Goal: Consume media (video, audio): Consume media (video, audio)

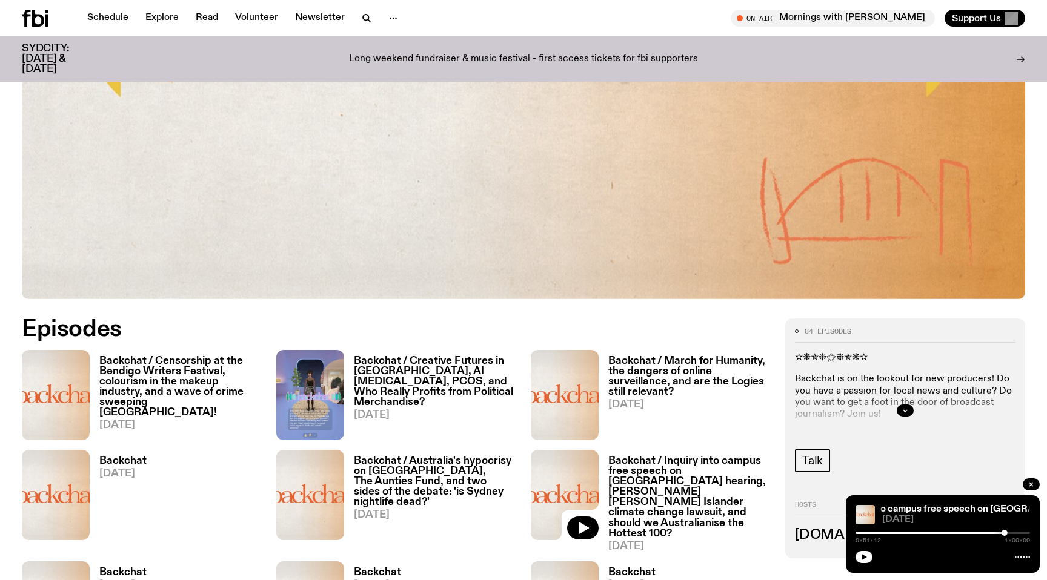
scroll to position [488, 0]
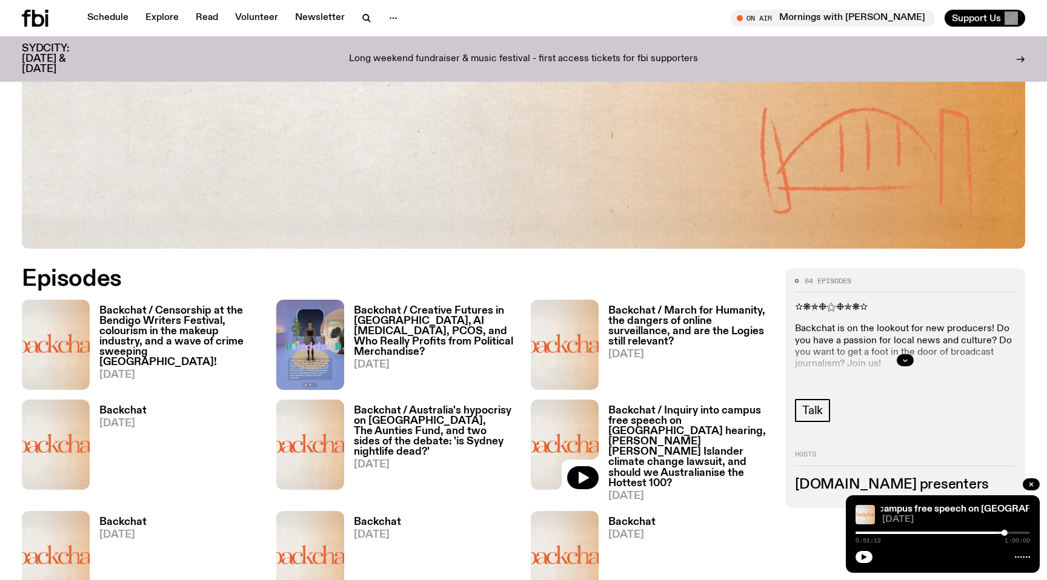
click at [189, 330] on h3 "Backchat / Censorship at the Bendigo Writers Festival, colourism in the makeup …" at bounding box center [180, 337] width 162 height 62
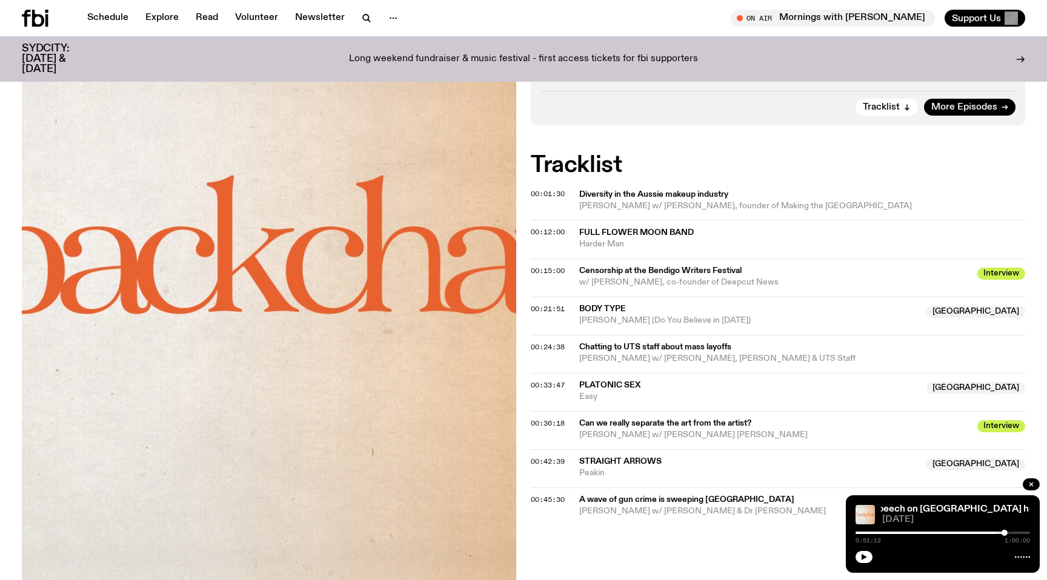
scroll to position [472, 0]
click at [553, 194] on span "00:01:30" at bounding box center [548, 193] width 34 height 10
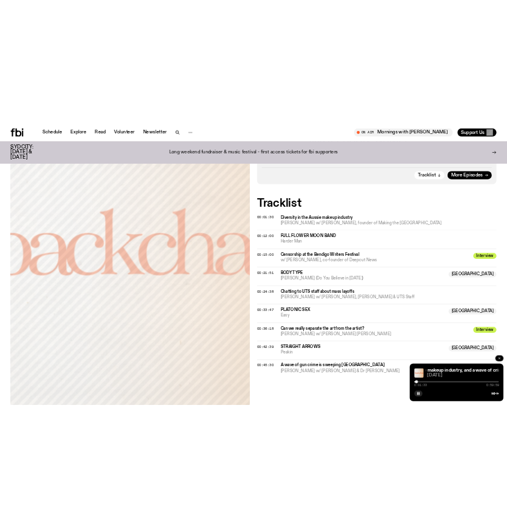
scroll to position [473, 0]
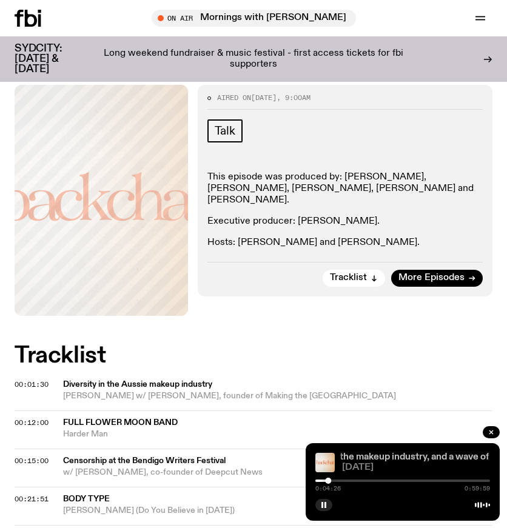
click at [397, 457] on link "Backchat / Censorship at the Bendigo Writers Festival, colourism in the makeup …" at bounding box center [355, 457] width 621 height 10
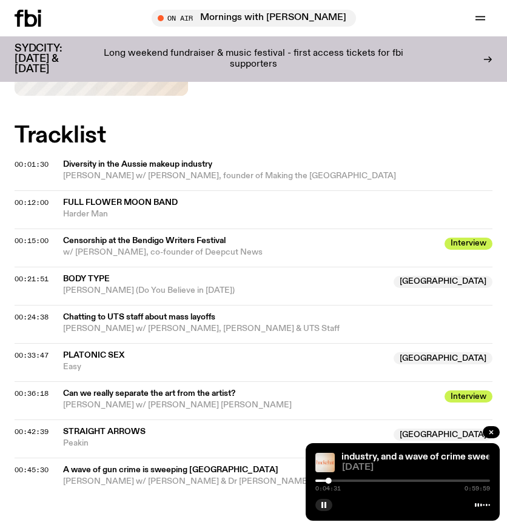
scroll to position [692, 0]
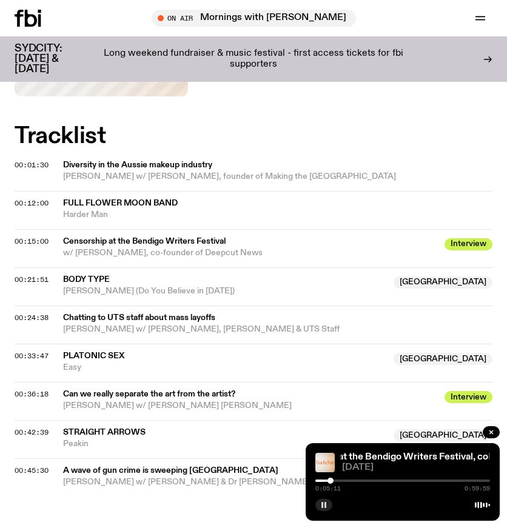
click at [324, 507] on icon "button" at bounding box center [323, 504] width 7 height 7
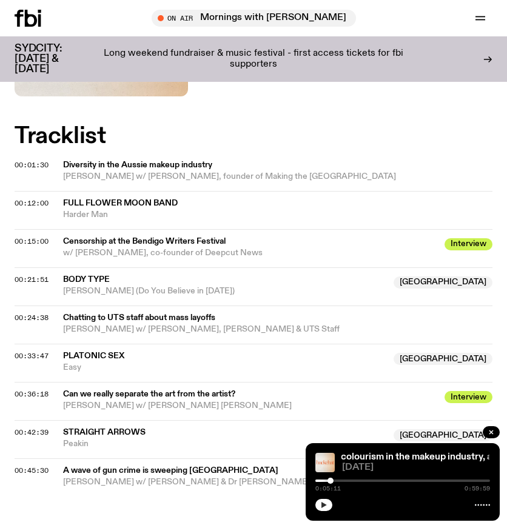
click at [324, 503] on icon "button" at bounding box center [323, 504] width 7 height 7
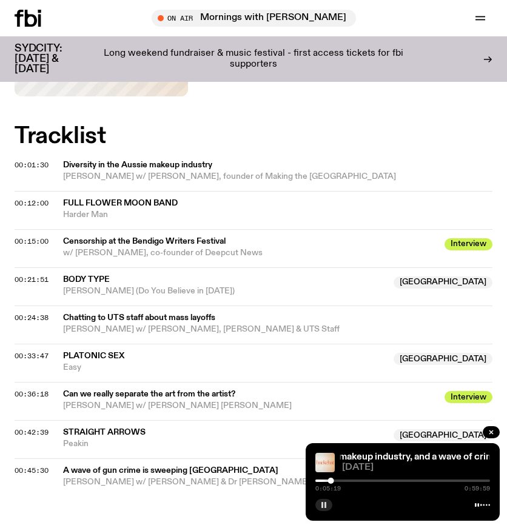
click at [328, 505] on button "button" at bounding box center [323, 505] width 17 height 12
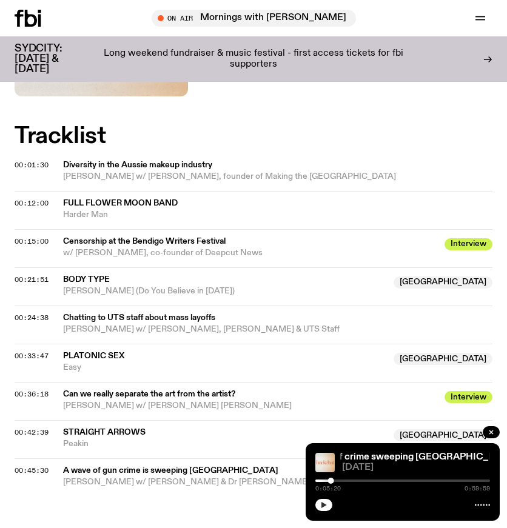
click at [327, 503] on button "button" at bounding box center [323, 505] width 17 height 12
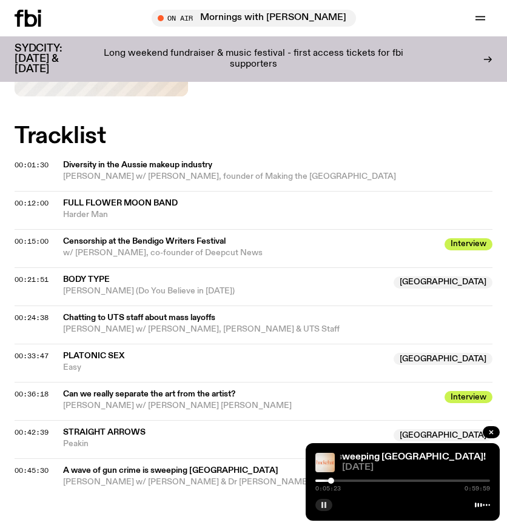
click at [327, 503] on icon "button" at bounding box center [323, 504] width 7 height 7
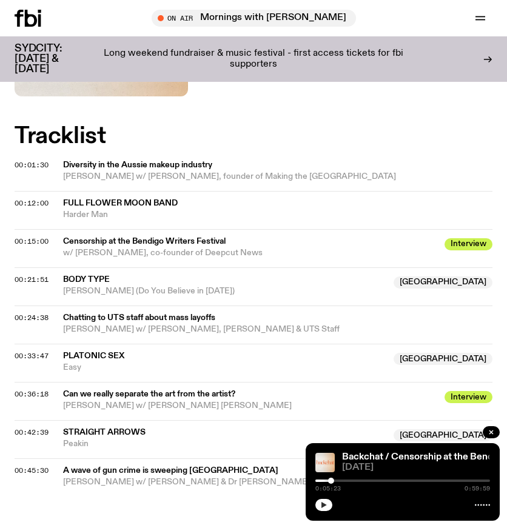
click at [326, 503] on icon "button" at bounding box center [323, 504] width 7 height 7
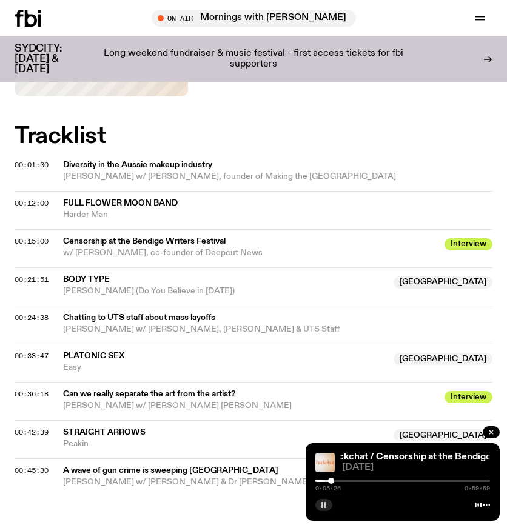
click at [326, 503] on icon "button" at bounding box center [323, 504] width 7 height 7
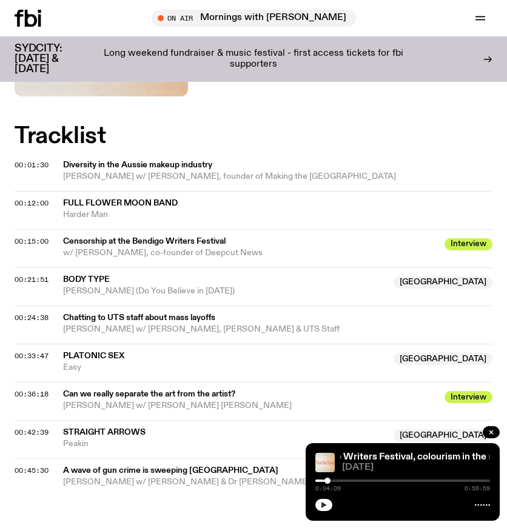
click at [327, 482] on div at bounding box center [327, 480] width 6 height 6
click at [330, 506] on button "button" at bounding box center [323, 505] width 17 height 12
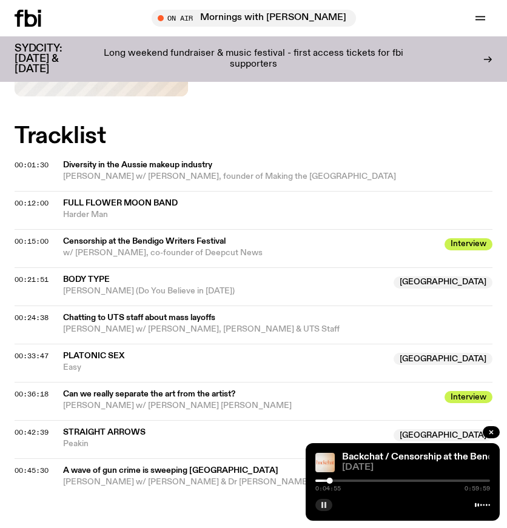
click at [329, 506] on button "button" at bounding box center [323, 505] width 17 height 12
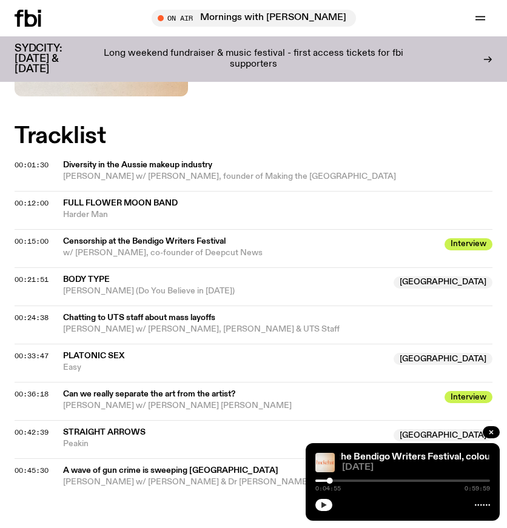
click at [323, 505] on icon "button" at bounding box center [323, 505] width 5 height 6
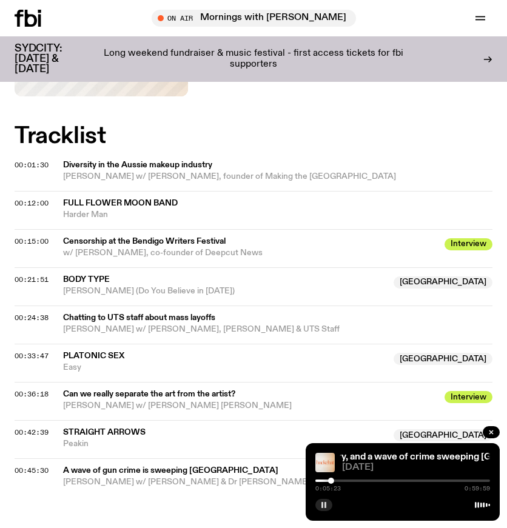
click at [324, 503] on rect "button" at bounding box center [325, 505] width 2 height 6
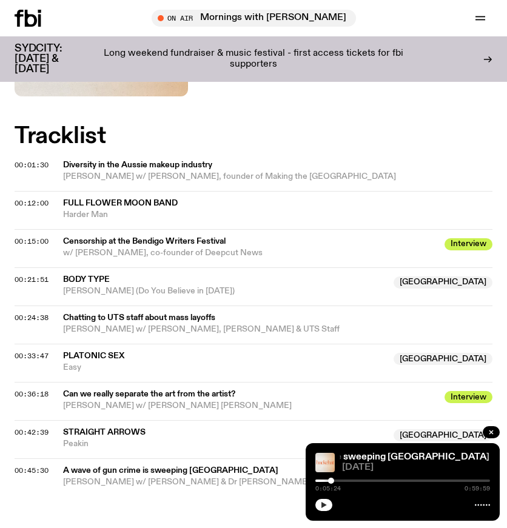
click at [325, 507] on icon "button" at bounding box center [323, 504] width 7 height 7
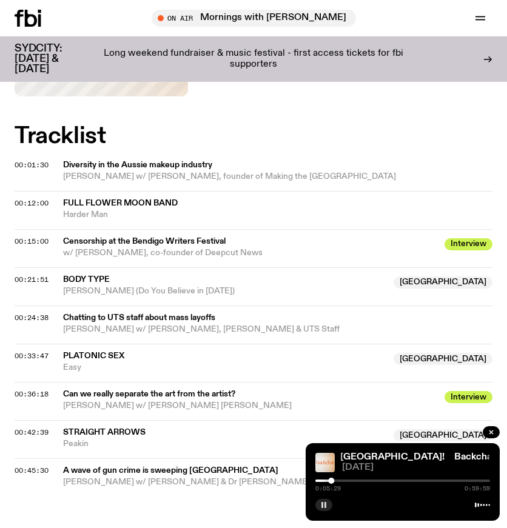
click at [324, 507] on rect "button" at bounding box center [325, 505] width 2 height 6
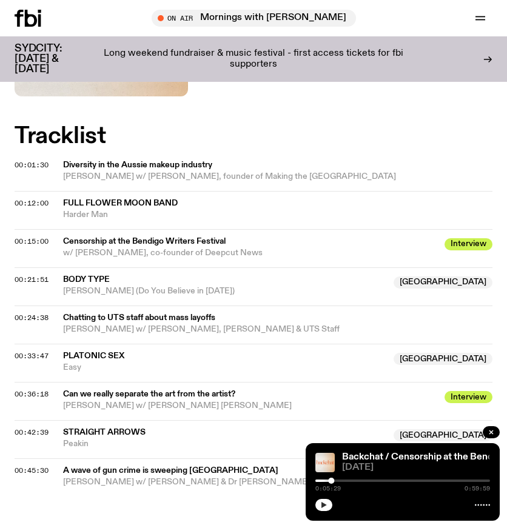
click at [327, 506] on icon "button" at bounding box center [323, 504] width 7 height 7
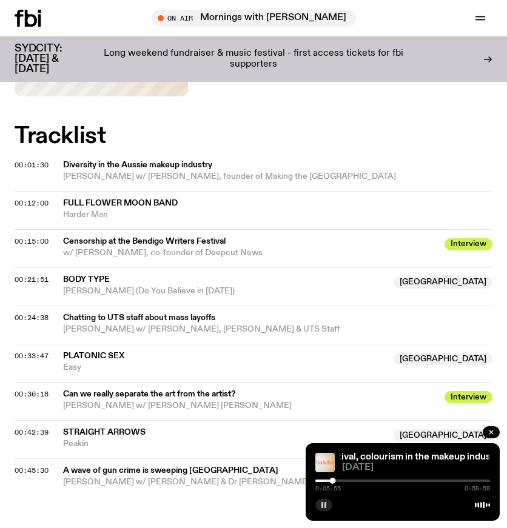
click at [327, 505] on button "button" at bounding box center [323, 505] width 17 height 12
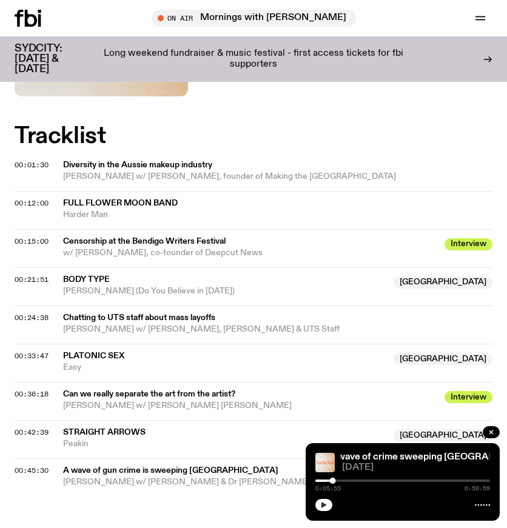
click at [322, 510] on button "button" at bounding box center [323, 505] width 17 height 12
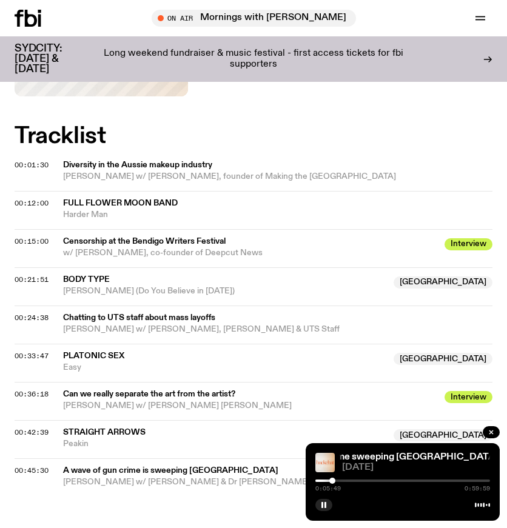
click at [332, 482] on div at bounding box center [332, 480] width 6 height 6
click at [325, 503] on rect "button" at bounding box center [325, 505] width 2 height 6
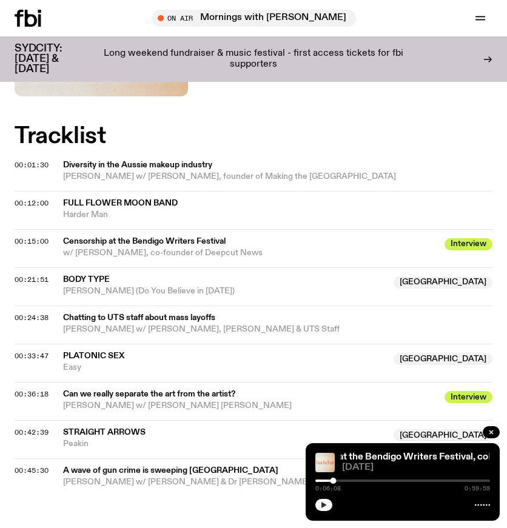
click at [351, 493] on div "Backchat / Censorship at the Bendigo Writers Festival, colourism in the makeup …" at bounding box center [402, 482] width 194 height 78
click at [331, 482] on div at bounding box center [331, 480] width 6 height 6
click at [322, 506] on icon "button" at bounding box center [323, 505] width 5 height 6
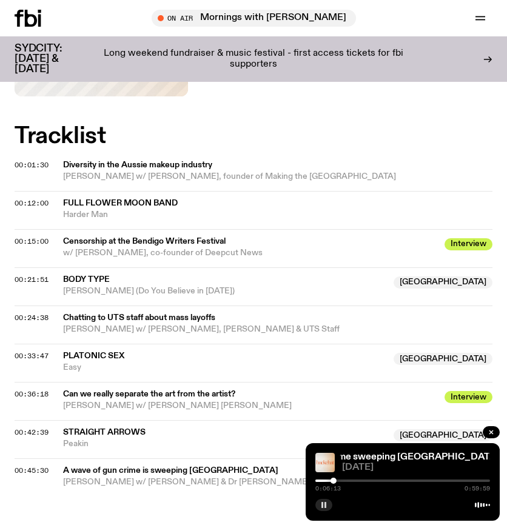
click at [327, 505] on button "button" at bounding box center [323, 505] width 17 height 12
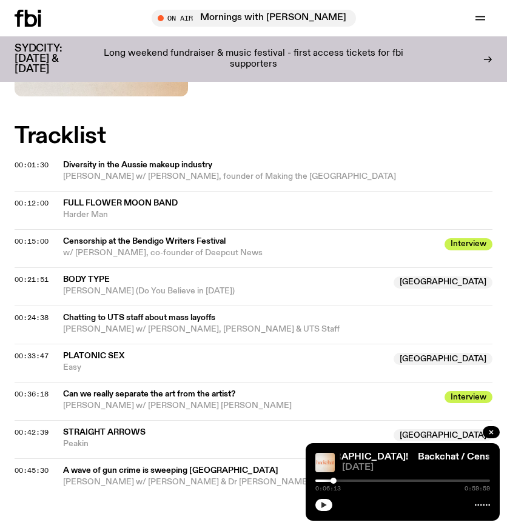
click at [326, 507] on icon "button" at bounding box center [323, 504] width 7 height 7
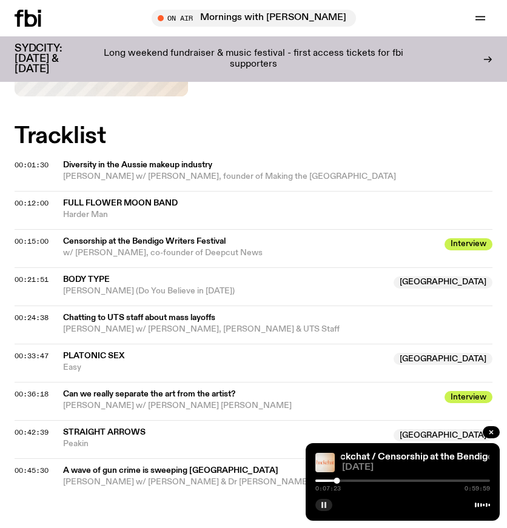
click at [327, 502] on button "button" at bounding box center [323, 505] width 17 height 12
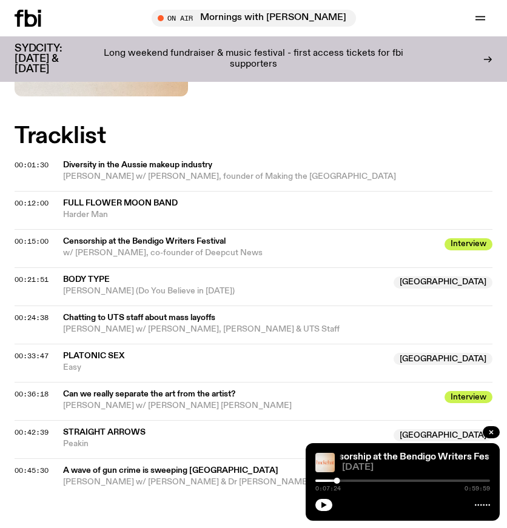
click at [339, 485] on span "0:07:24" at bounding box center [327, 488] width 25 height 6
click at [336, 482] on div at bounding box center [336, 480] width 6 height 6
click at [345, 488] on div "0:07:04 0:59:59" at bounding box center [402, 488] width 174 height 6
click at [333, 480] on div at bounding box center [333, 480] width 6 height 6
click at [326, 502] on icon "button" at bounding box center [323, 504] width 7 height 7
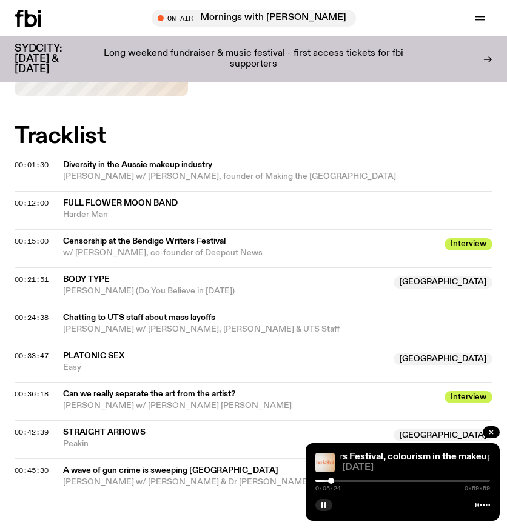
click at [331, 482] on div at bounding box center [331, 480] width 6 height 6
click at [327, 480] on div at bounding box center [327, 480] width 6 height 6
click at [321, 504] on rect "button" at bounding box center [322, 505] width 2 height 6
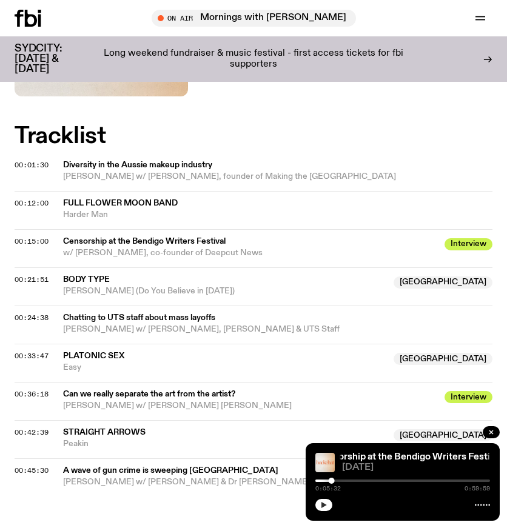
click at [38, 22] on icon at bounding box center [28, 18] width 27 height 17
